Goal: Task Accomplishment & Management: Manage account settings

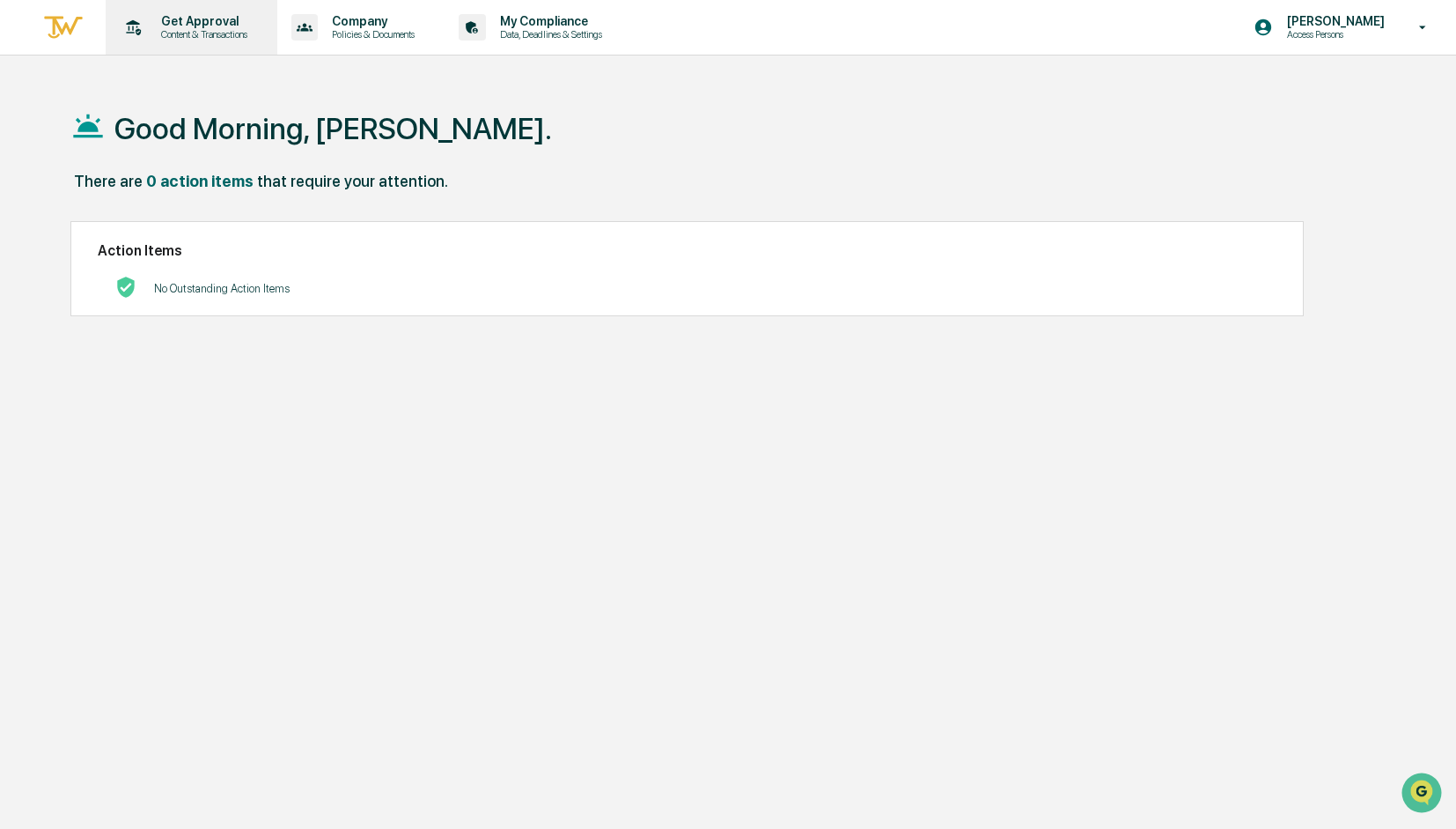
click at [214, 28] on p "Get Approval" at bounding box center [201, 21] width 109 height 14
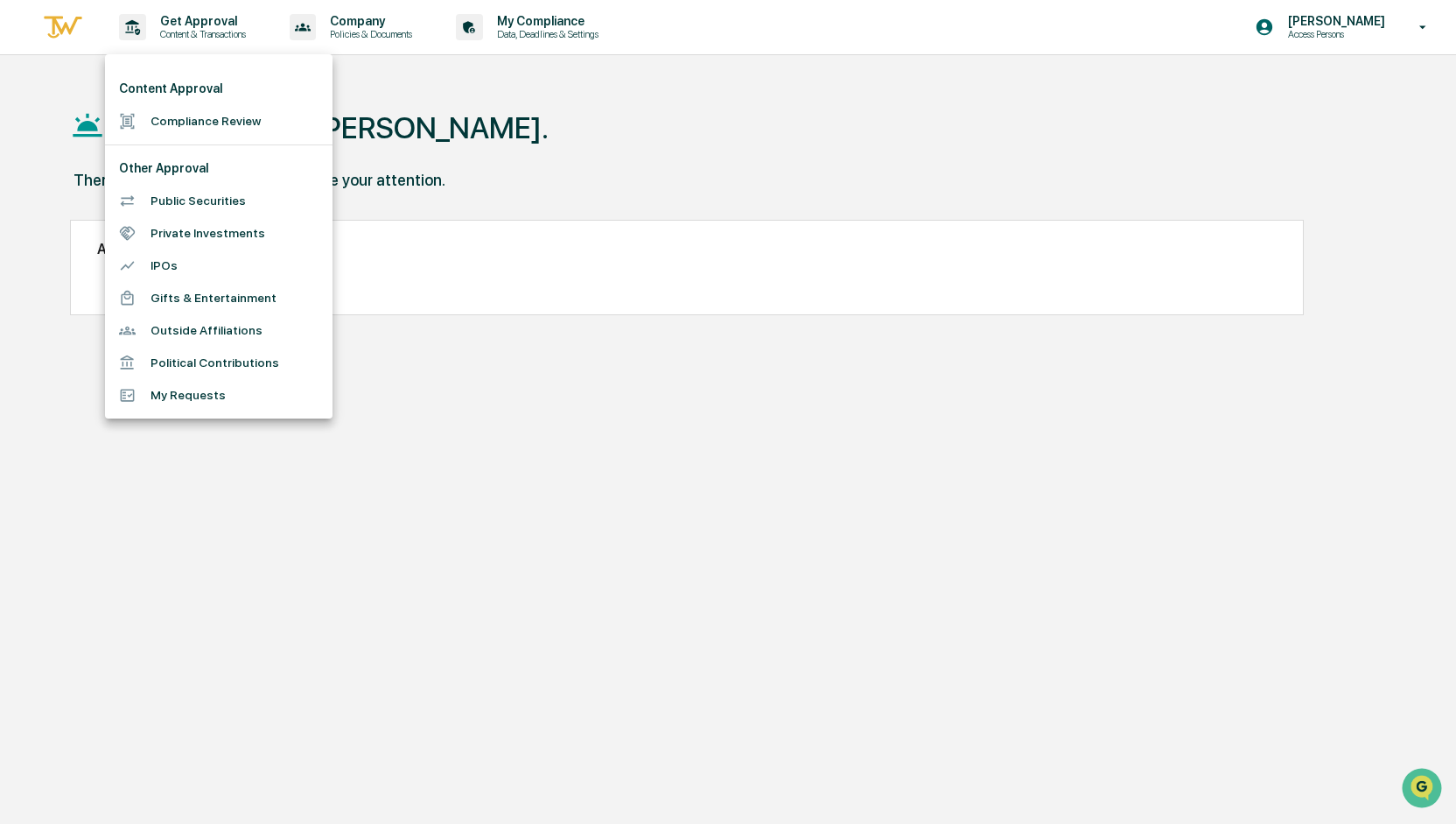
click at [361, 29] on div at bounding box center [728, 412] width 1456 height 824
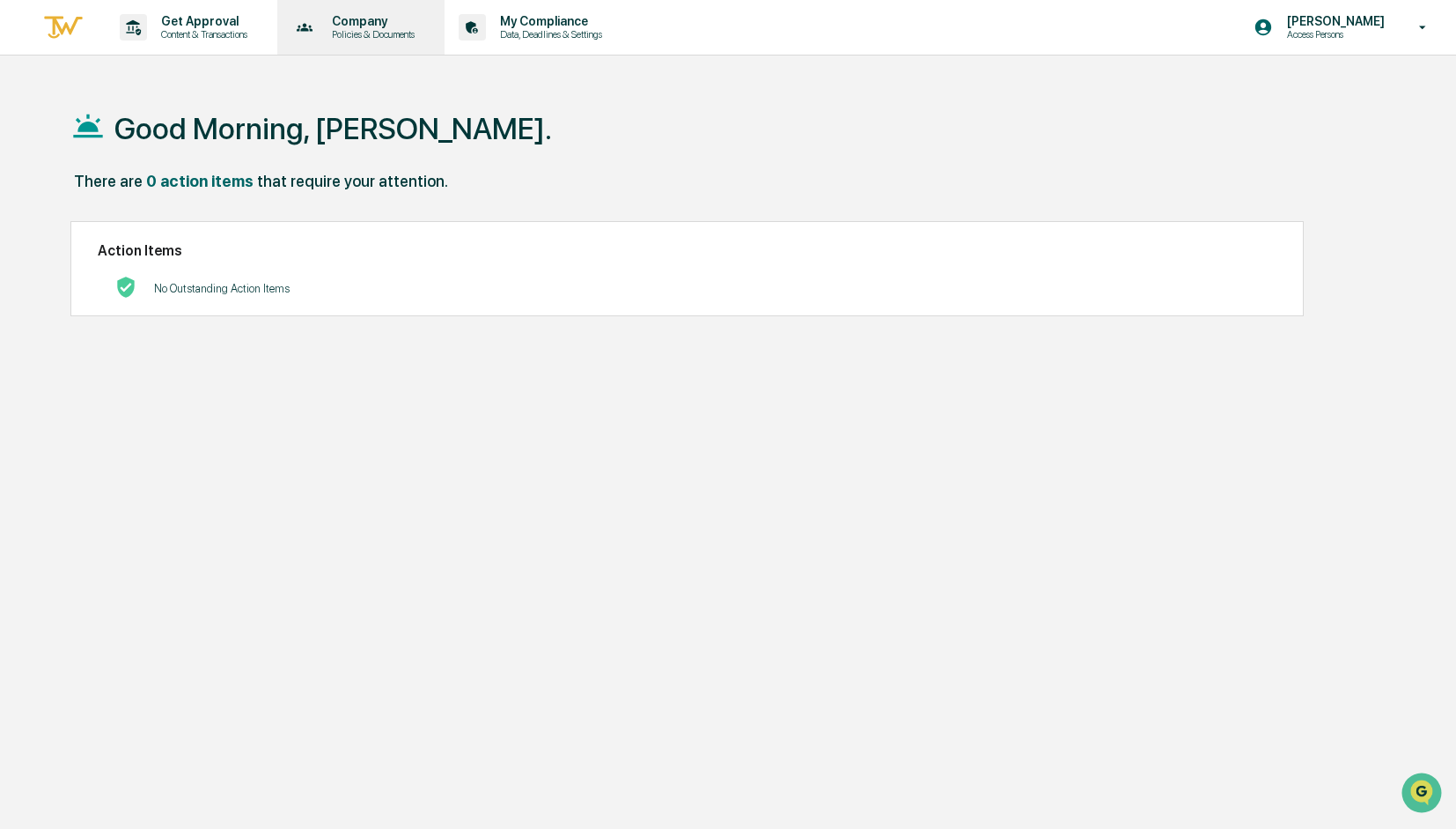
click at [338, 28] on p "Company" at bounding box center [370, 21] width 105 height 14
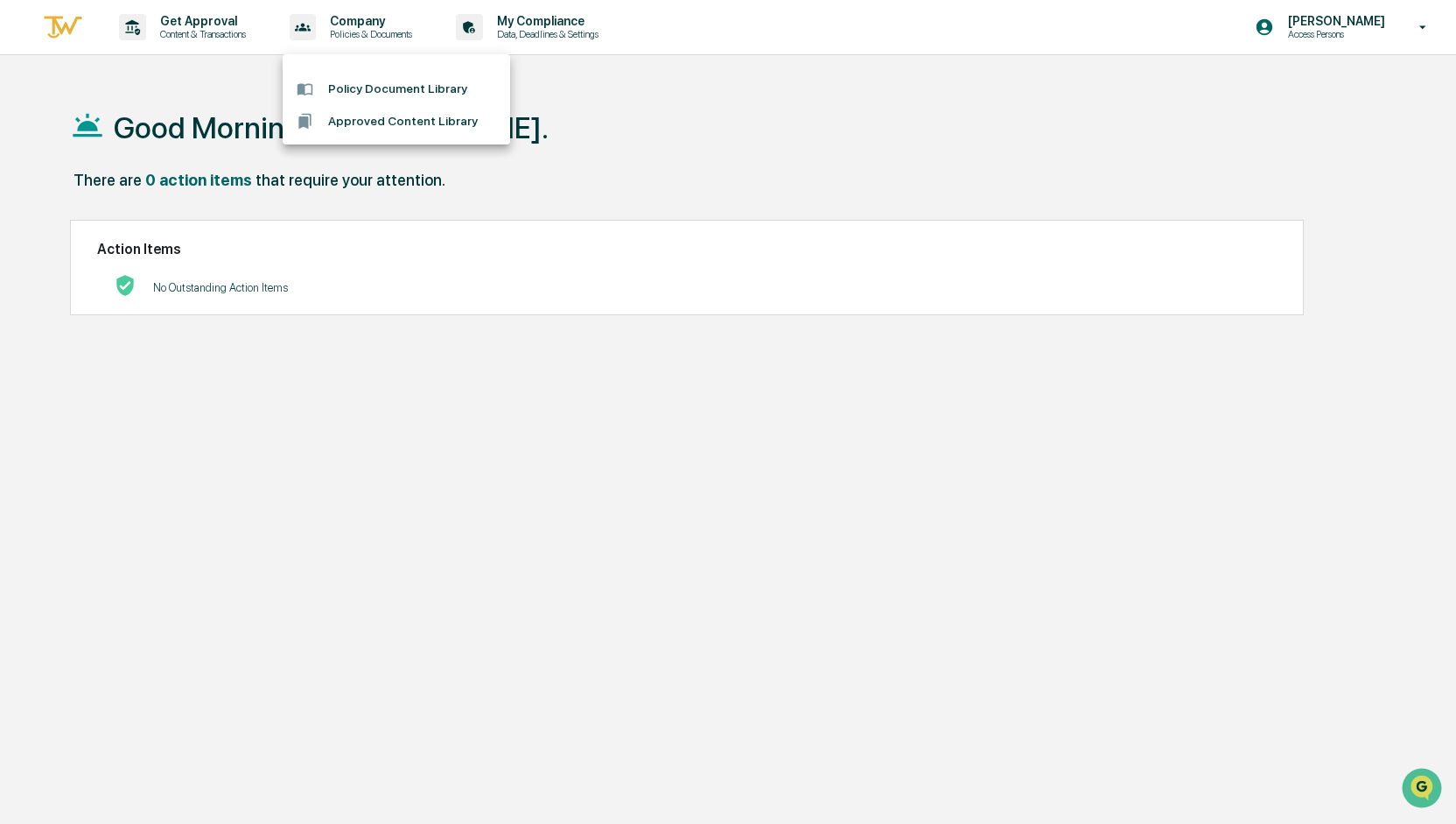
click at [586, 34] on div at bounding box center [728, 412] width 1456 height 824
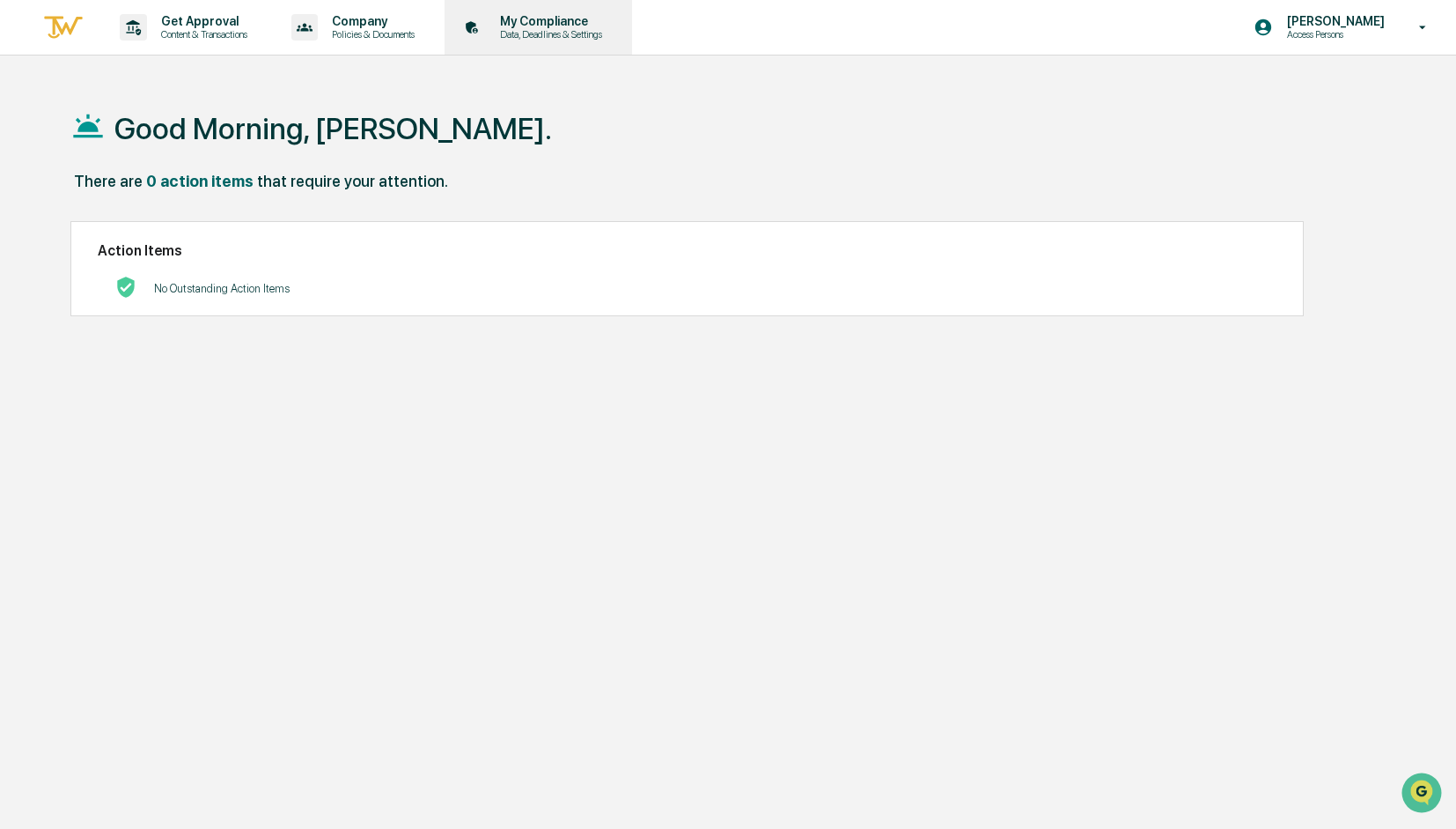
click at [569, 27] on p "My Compliance" at bounding box center [548, 21] width 125 height 14
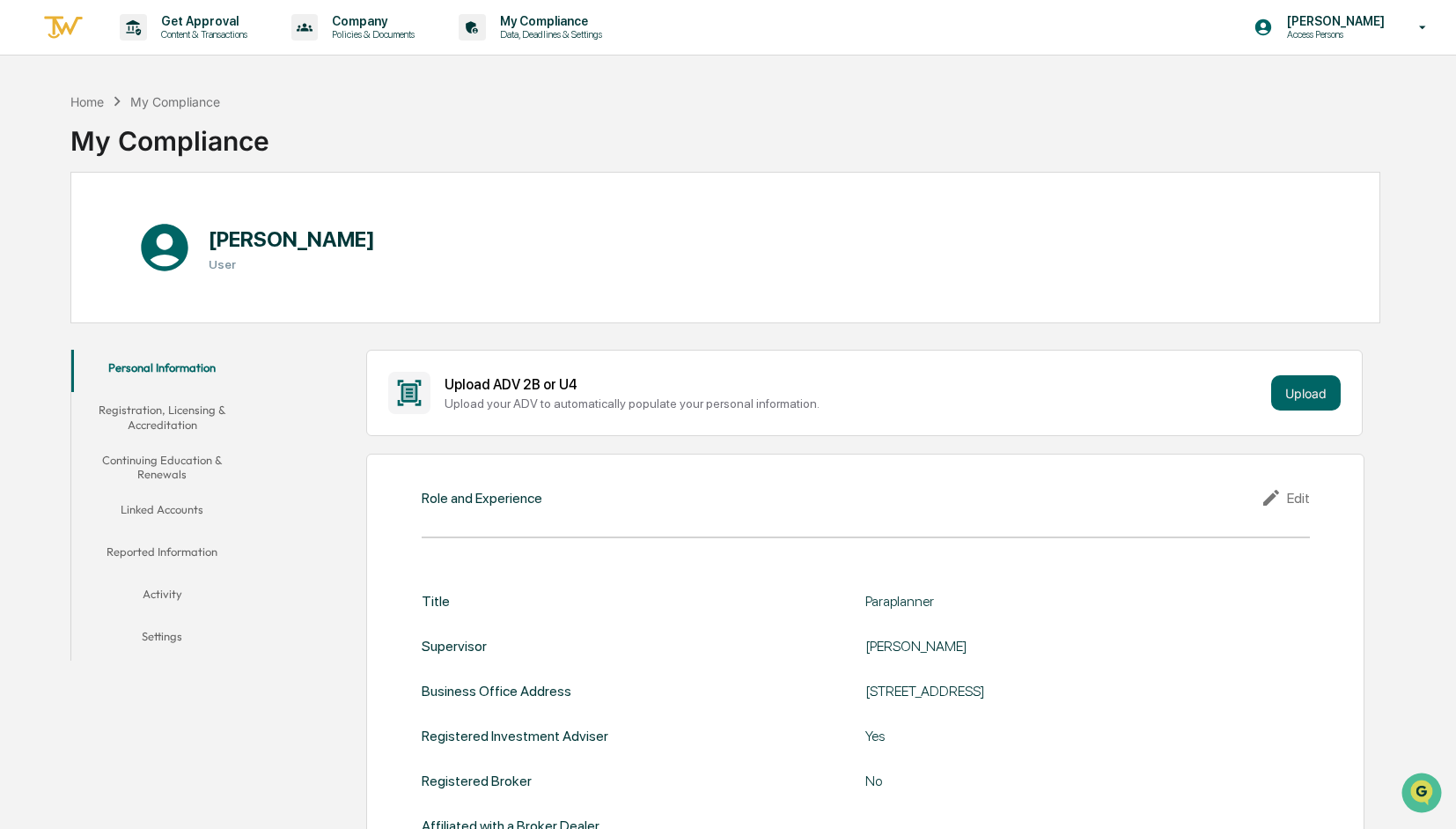
click at [185, 507] on button "Linked Accounts" at bounding box center [163, 512] width 182 height 42
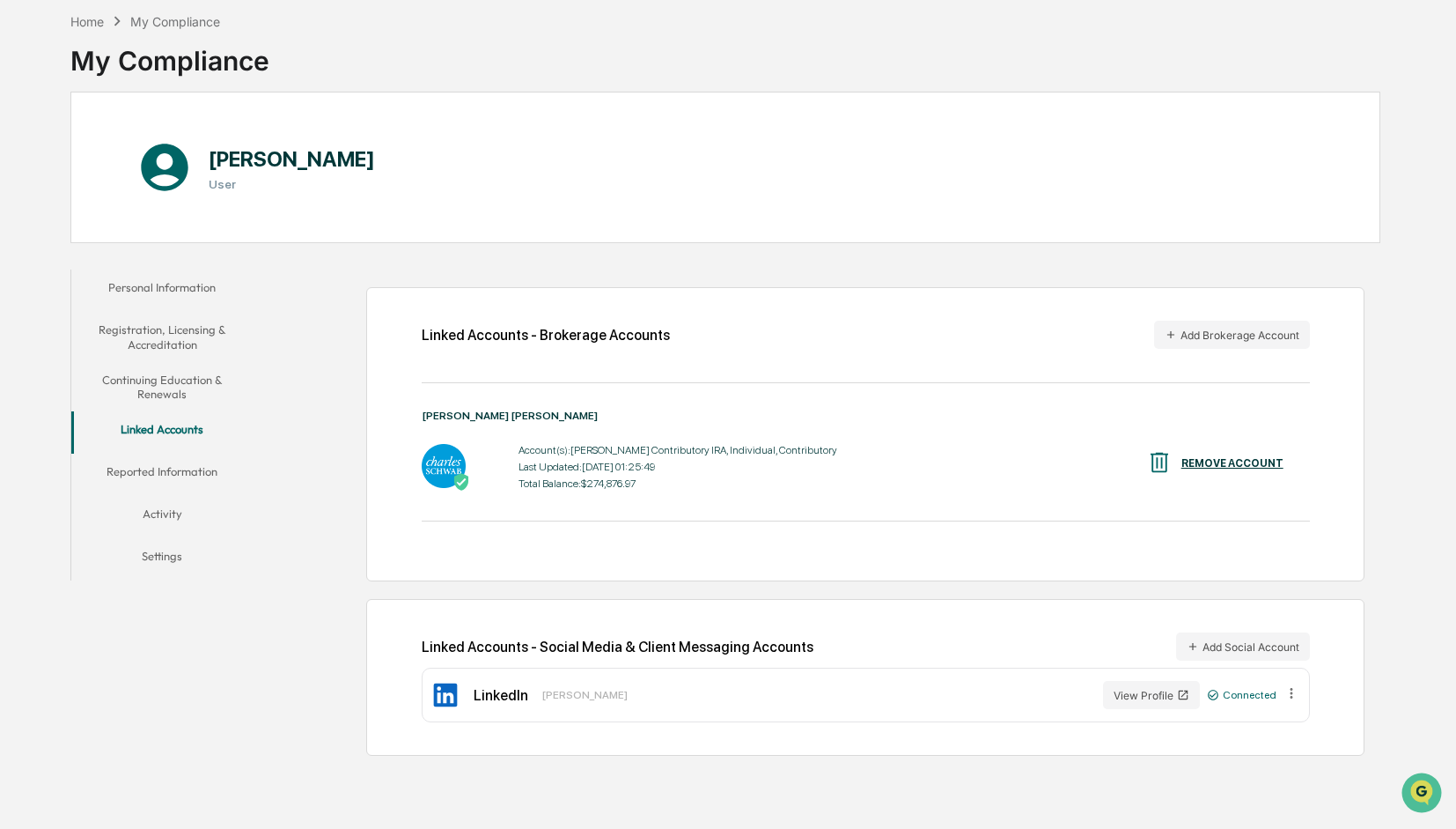
scroll to position [83, 0]
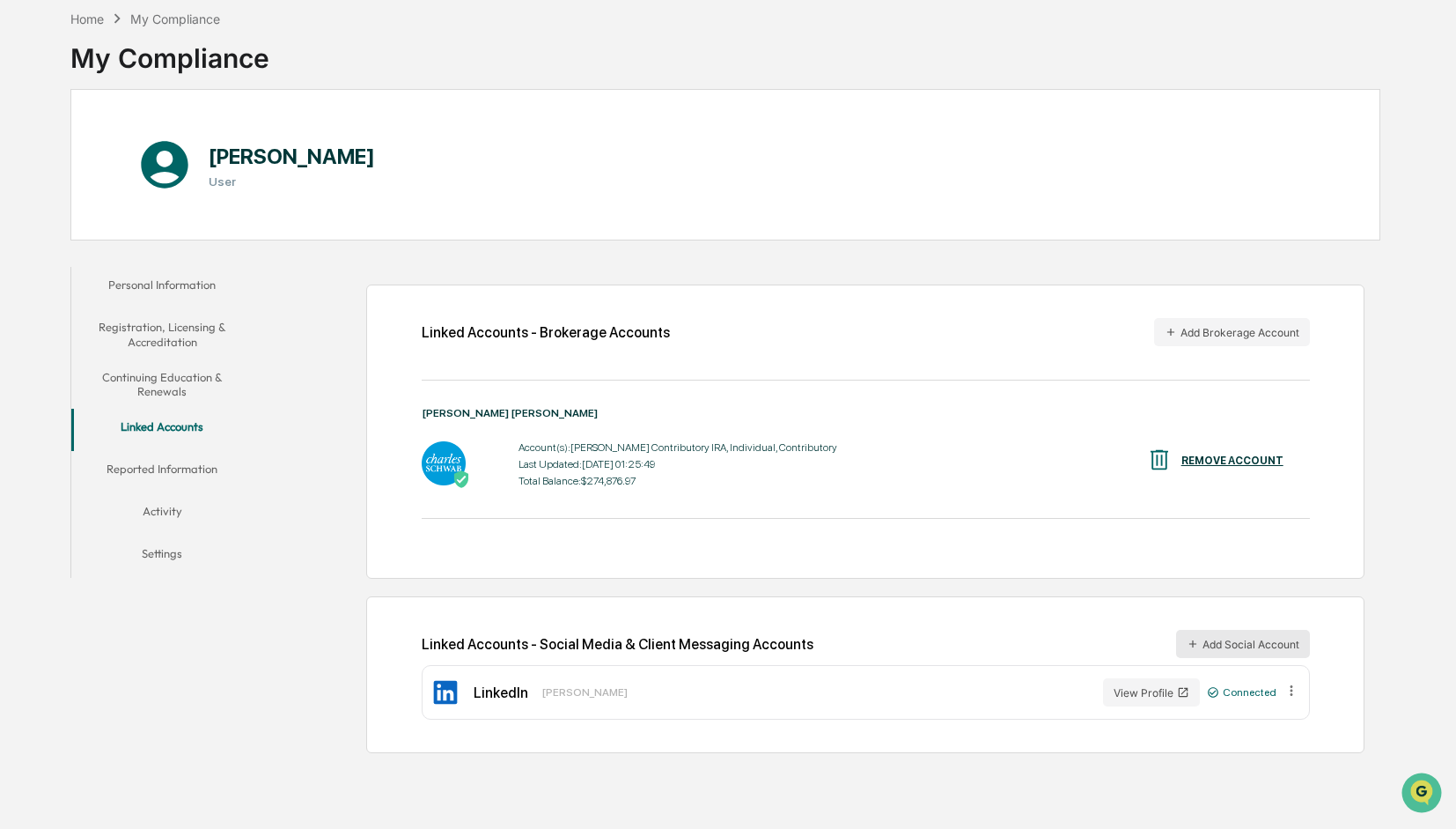
click at [1213, 642] on button "Add Social Account" at bounding box center [1242, 644] width 134 height 29
click at [196, 480] on button "Reported Information" at bounding box center [163, 472] width 182 height 42
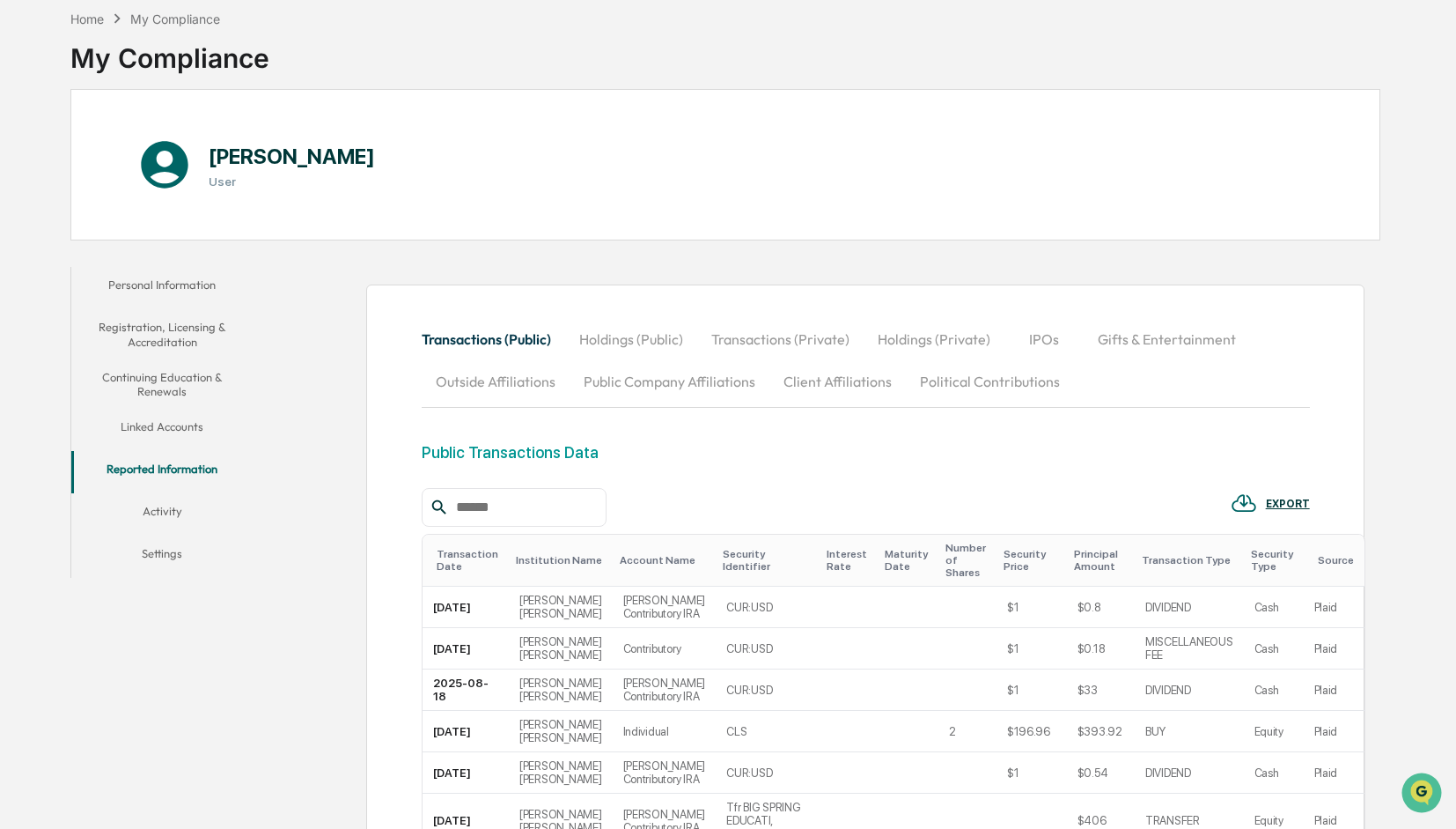
click at [199, 435] on button "Linked Accounts" at bounding box center [163, 430] width 182 height 42
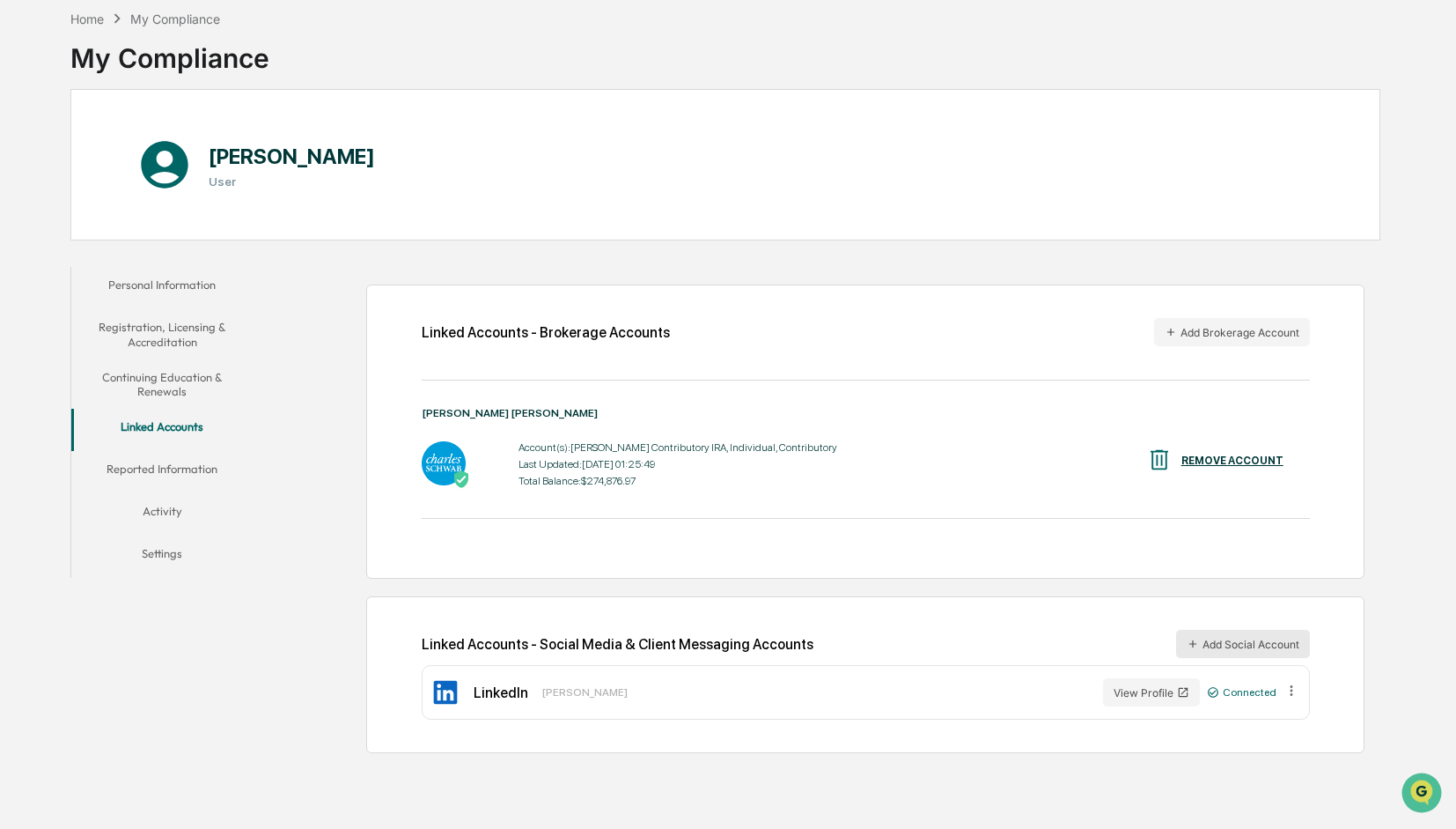
click at [1274, 639] on button "Add Social Account" at bounding box center [1242, 644] width 134 height 29
